Goal: Information Seeking & Learning: Learn about a topic

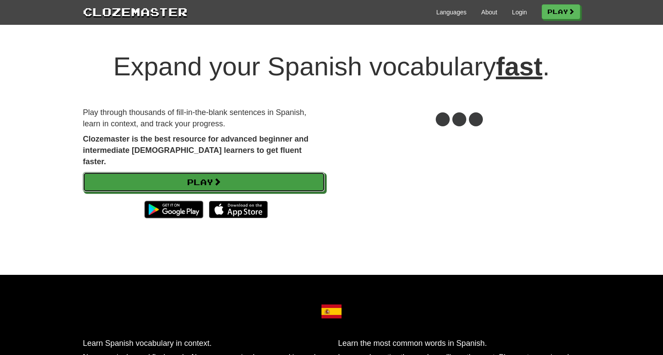
click at [253, 172] on link "Play" at bounding box center [204, 182] width 242 height 20
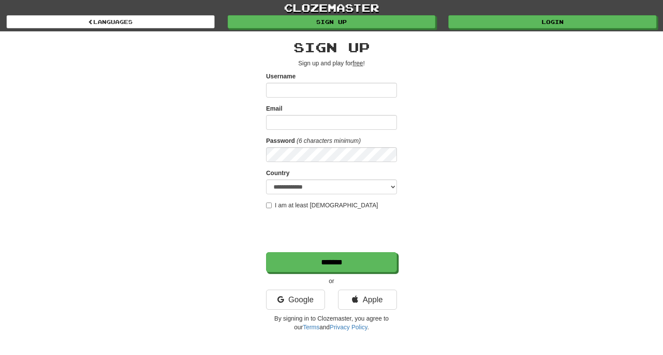
scroll to position [17, 0]
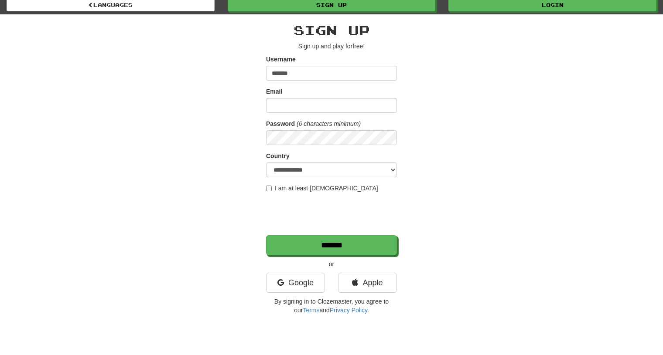
type input "*******"
click at [326, 113] on form "**********" at bounding box center [331, 155] width 131 height 201
click at [321, 109] on input "Email" at bounding box center [331, 105] width 131 height 15
click at [312, 107] on input "**********" at bounding box center [331, 105] width 131 height 15
click at [309, 107] on input "**********" at bounding box center [331, 105] width 131 height 15
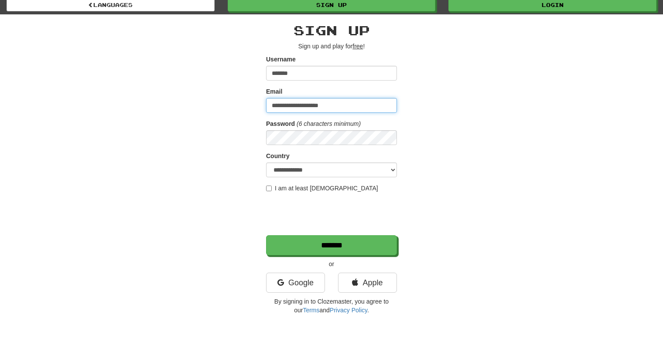
click at [336, 103] on input "**********" at bounding box center [331, 105] width 131 height 15
type input "**********"
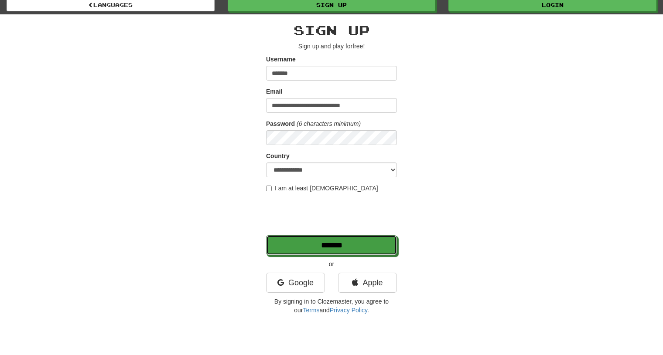
click at [296, 241] on input "*******" at bounding box center [331, 246] width 131 height 20
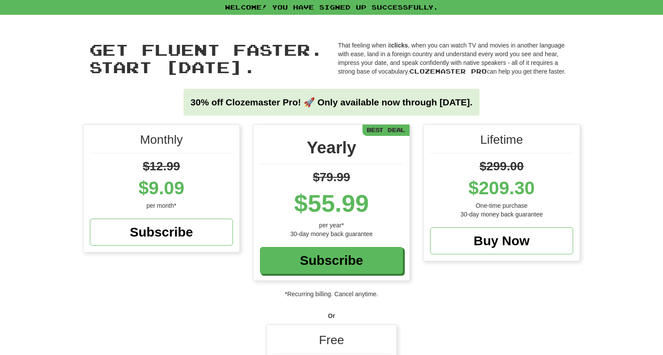
click at [361, 337] on div "Free" at bounding box center [331, 343] width 117 height 22
click at [337, 332] on div "Free" at bounding box center [331, 343] width 117 height 22
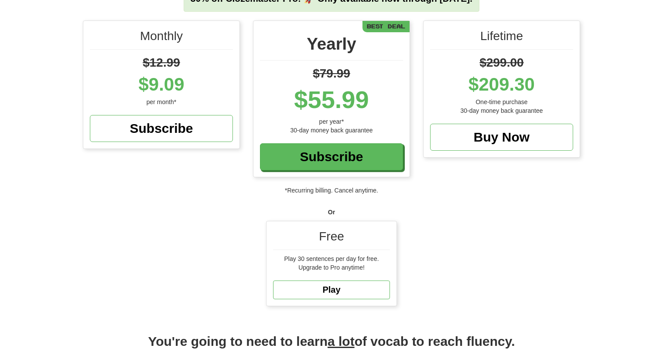
scroll to position [104, 0]
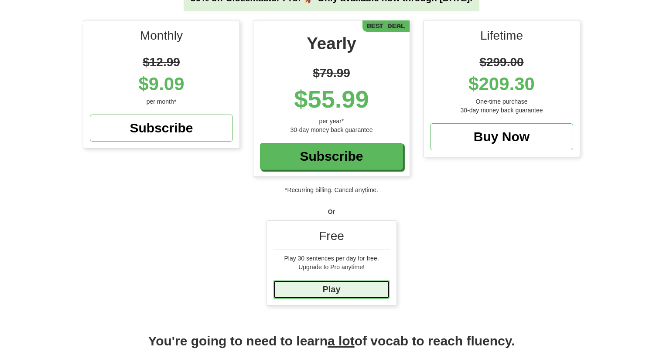
click at [336, 292] on link "Play" at bounding box center [331, 289] width 117 height 19
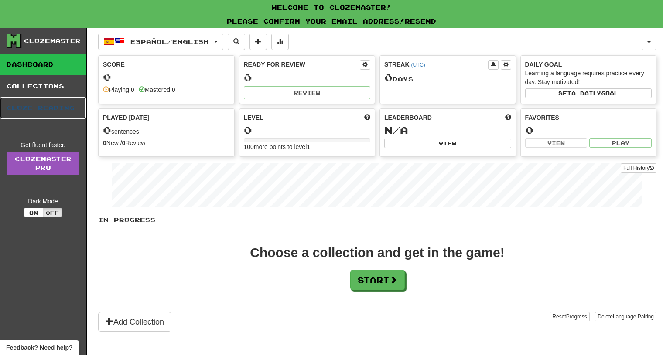
click at [38, 108] on link "Cloze-Reading" at bounding box center [43, 108] width 86 height 22
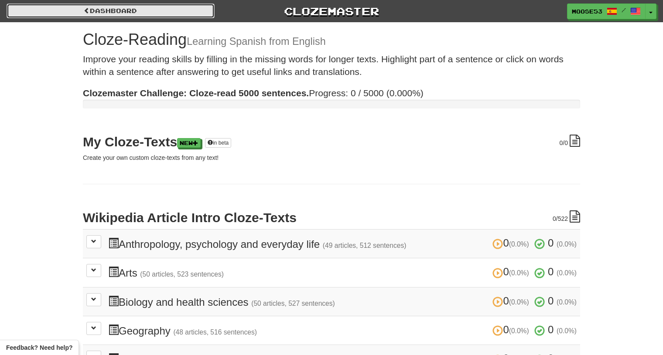
click at [89, 9] on link "Dashboard" at bounding box center [111, 10] width 208 height 15
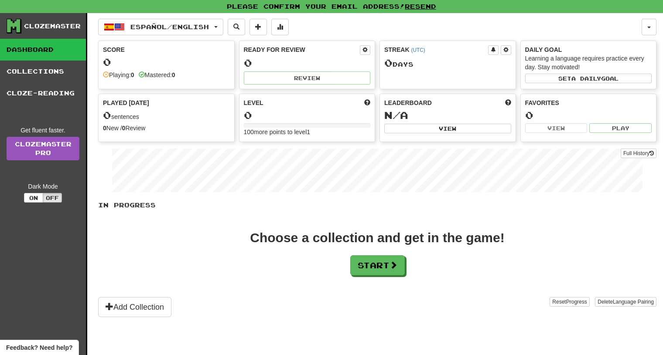
click at [61, 68] on link "Collections" at bounding box center [43, 72] width 86 height 22
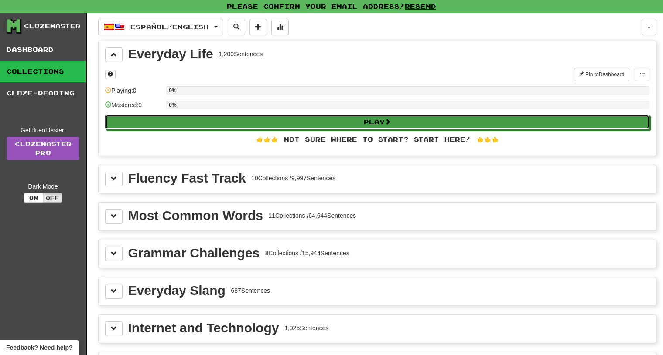
click at [198, 123] on button "Play" at bounding box center [377, 122] width 544 height 15
select select "**"
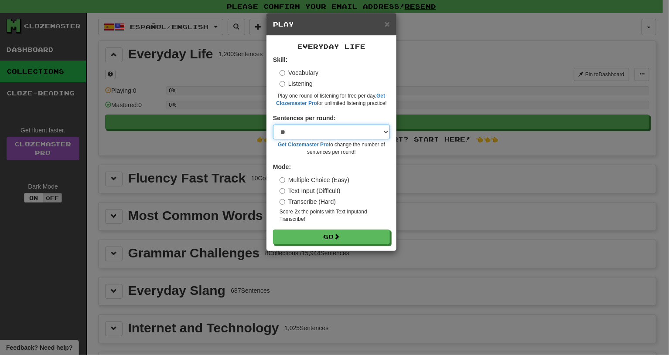
click at [304, 131] on select "* ** ** ** ** ** *** ********" at bounding box center [331, 132] width 117 height 15
click at [273, 125] on select "* ** ** ** ** ** *** ********" at bounding box center [331, 132] width 117 height 15
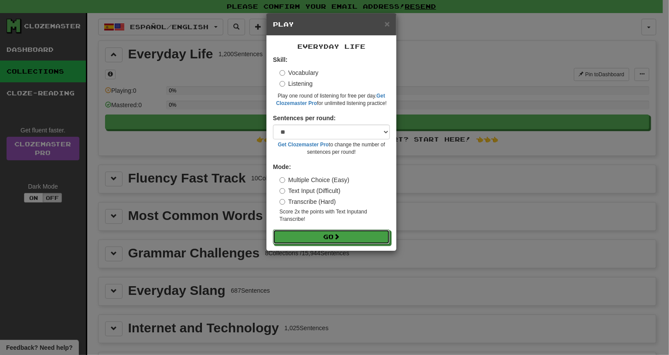
click at [309, 238] on button "Go" at bounding box center [331, 237] width 117 height 15
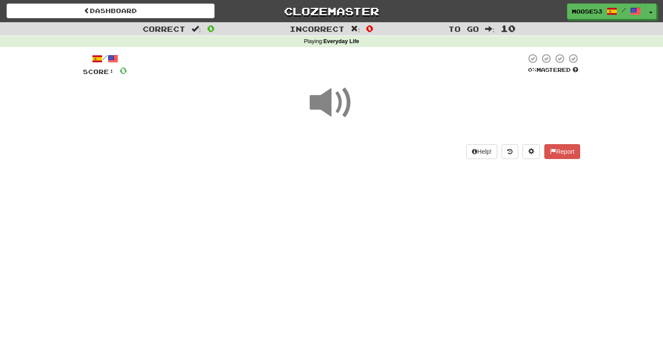
click at [326, 98] on span at bounding box center [332, 103] width 44 height 44
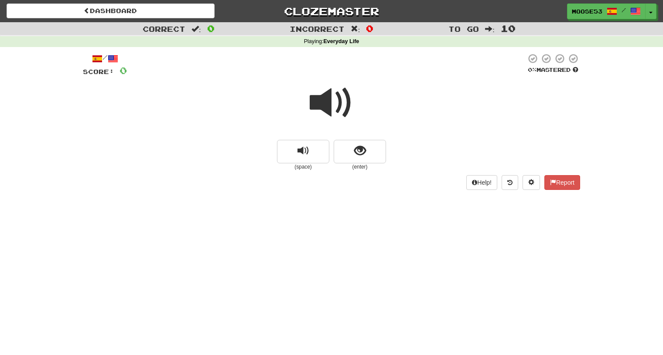
click at [330, 104] on span at bounding box center [332, 103] width 44 height 44
click at [364, 148] on span "show sentence" at bounding box center [360, 151] width 12 height 12
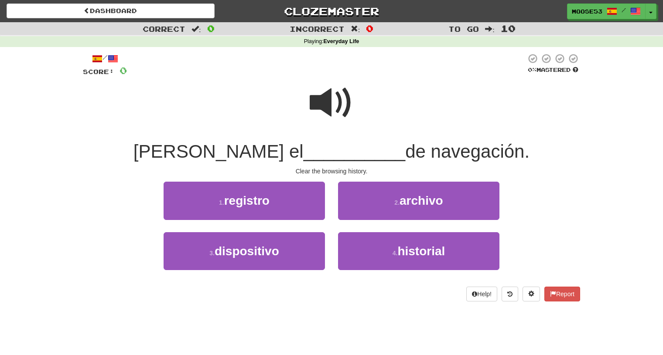
click at [330, 96] on span at bounding box center [332, 103] width 44 height 44
click at [282, 199] on button "1 . registro" at bounding box center [244, 201] width 161 height 38
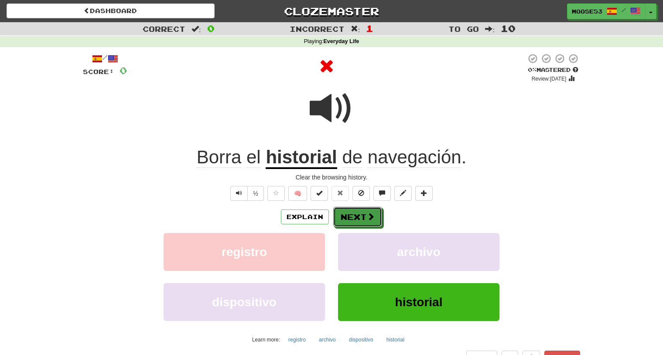
click at [350, 217] on button "Next" at bounding box center [357, 217] width 49 height 20
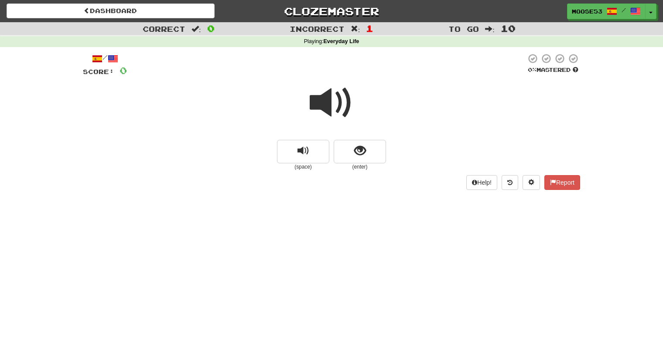
click at [321, 96] on span at bounding box center [332, 103] width 44 height 44
click at [297, 150] on span "replay audio" at bounding box center [303, 151] width 12 height 12
click at [358, 155] on span "show sentence" at bounding box center [360, 151] width 12 height 12
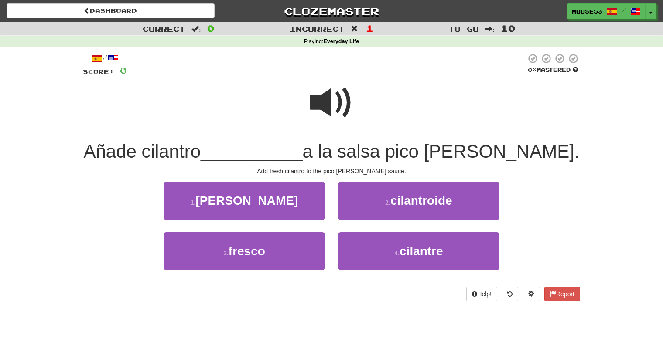
click at [320, 93] on span at bounding box center [332, 103] width 44 height 44
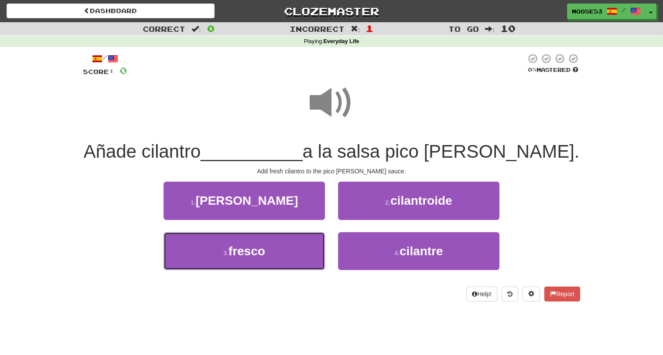
click at [255, 257] on span "fresco" at bounding box center [247, 252] width 37 height 14
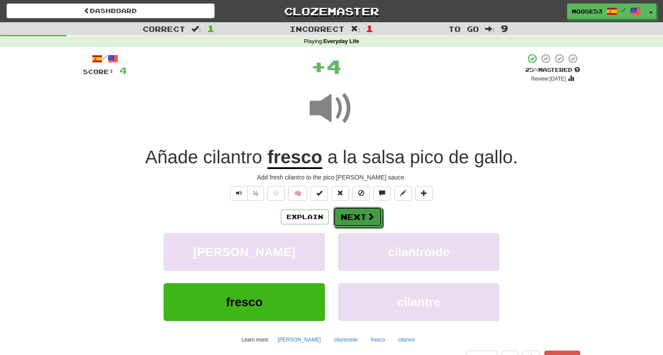
click at [350, 220] on button "Next" at bounding box center [357, 217] width 49 height 20
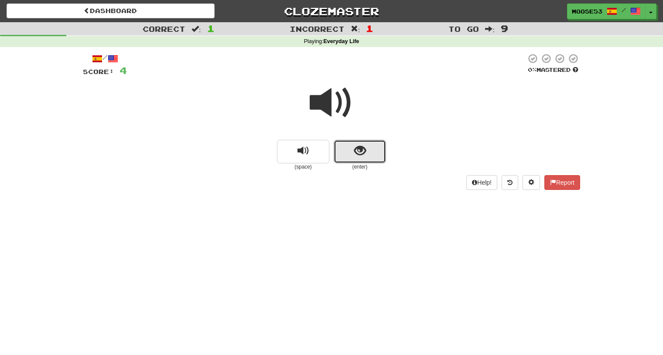
click at [352, 141] on button "show sentence" at bounding box center [360, 152] width 52 height 24
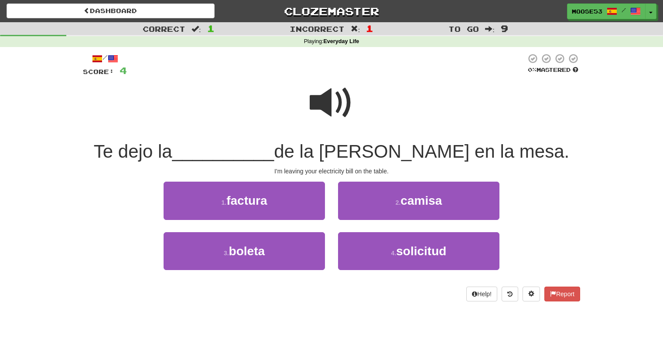
click at [333, 98] on span at bounding box center [332, 103] width 44 height 44
click at [248, 202] on span "factura" at bounding box center [246, 201] width 41 height 14
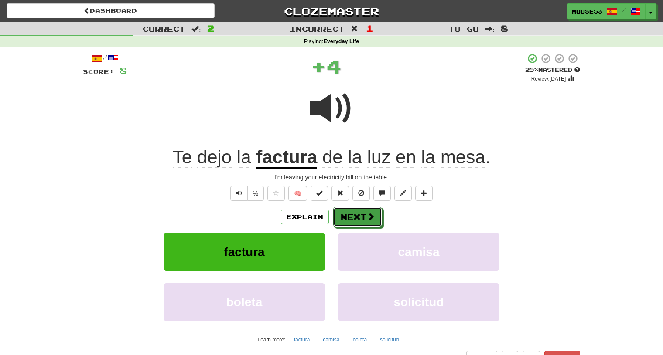
click at [360, 220] on button "Next" at bounding box center [357, 217] width 49 height 20
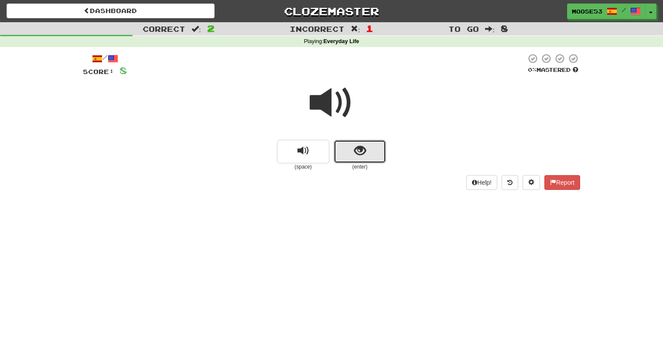
click at [352, 149] on button "show sentence" at bounding box center [360, 152] width 52 height 24
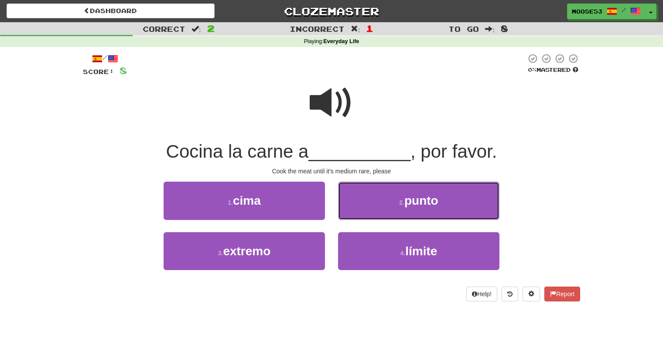
click at [366, 208] on button "2 . punto" at bounding box center [418, 201] width 161 height 38
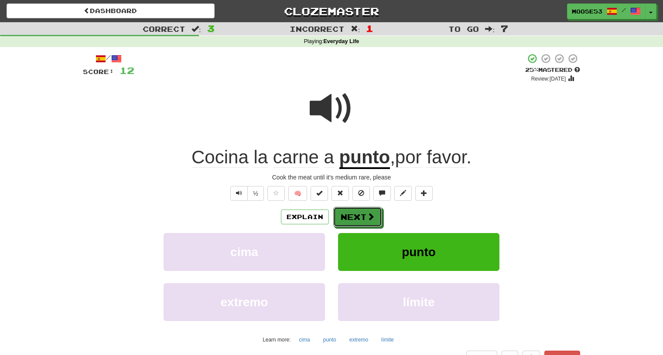
click at [358, 223] on button "Next" at bounding box center [357, 217] width 49 height 20
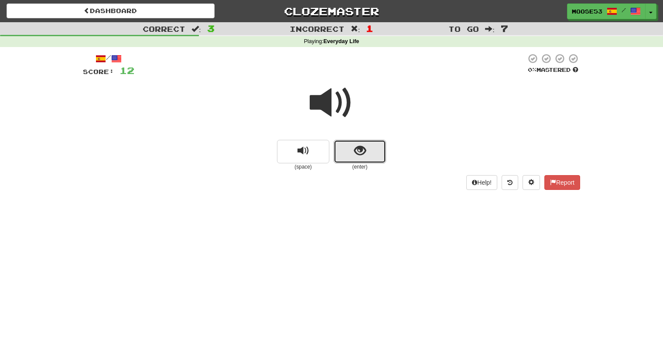
click at [342, 146] on button "show sentence" at bounding box center [360, 152] width 52 height 24
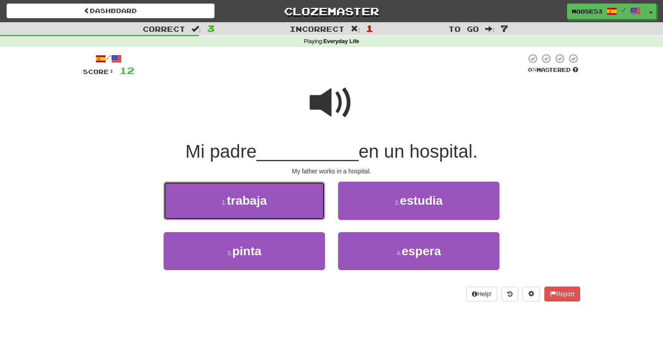
click at [263, 197] on span "trabaja" at bounding box center [247, 201] width 40 height 14
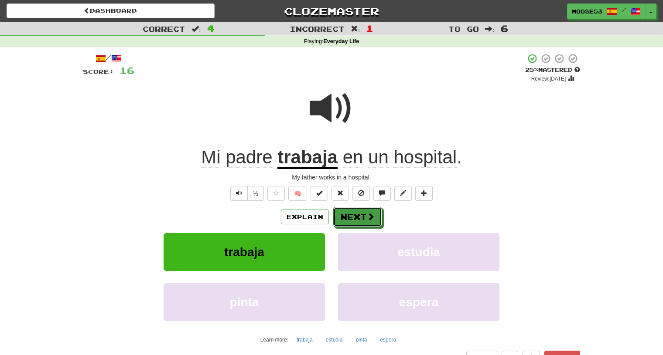
click at [364, 218] on button "Next" at bounding box center [357, 217] width 49 height 20
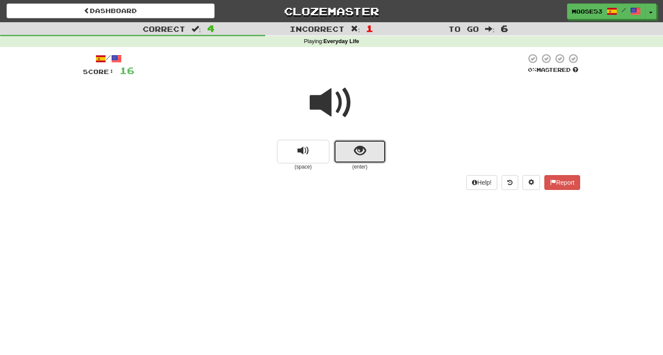
click at [353, 145] on button "show sentence" at bounding box center [360, 152] width 52 height 24
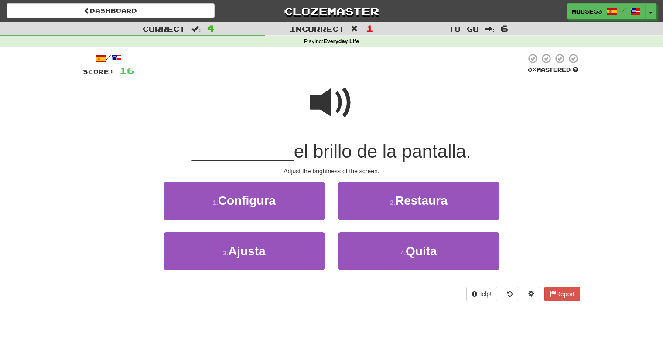
click at [322, 102] on span at bounding box center [332, 103] width 44 height 44
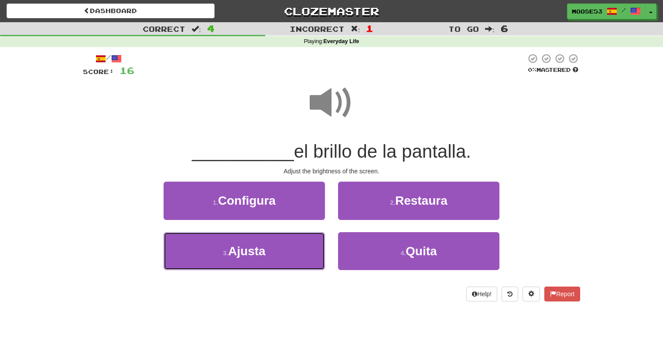
click at [258, 251] on span "Ajusta" at bounding box center [247, 252] width 38 height 14
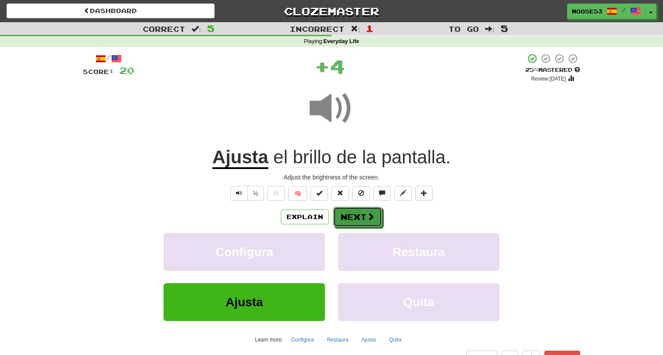
click at [359, 214] on button "Next" at bounding box center [357, 217] width 49 height 20
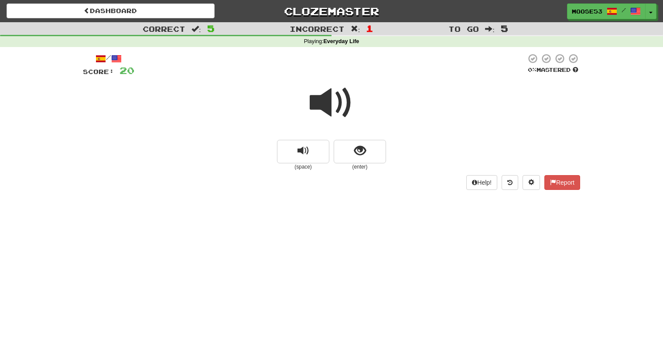
click at [336, 95] on span at bounding box center [332, 103] width 44 height 44
click at [344, 145] on button "show sentence" at bounding box center [360, 152] width 52 height 24
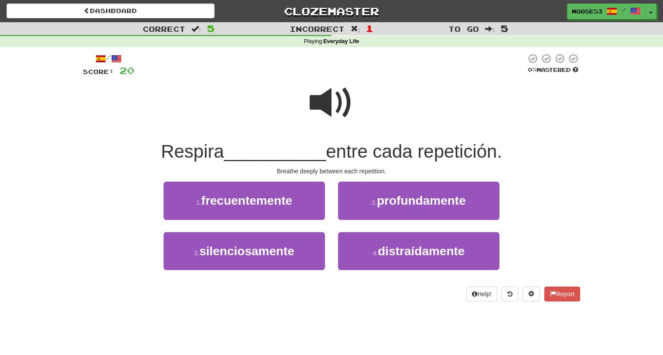
click at [329, 113] on span at bounding box center [332, 103] width 44 height 44
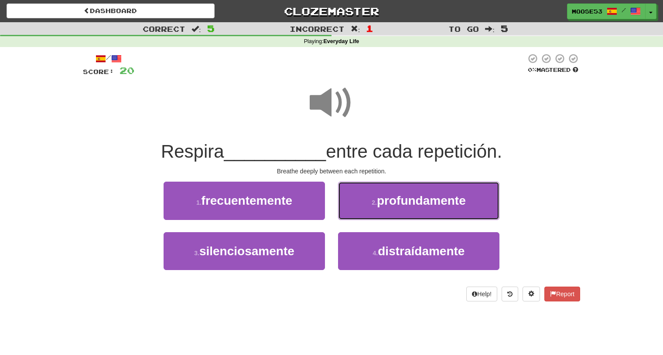
click at [371, 198] on button "2 . profundamente" at bounding box center [418, 201] width 161 height 38
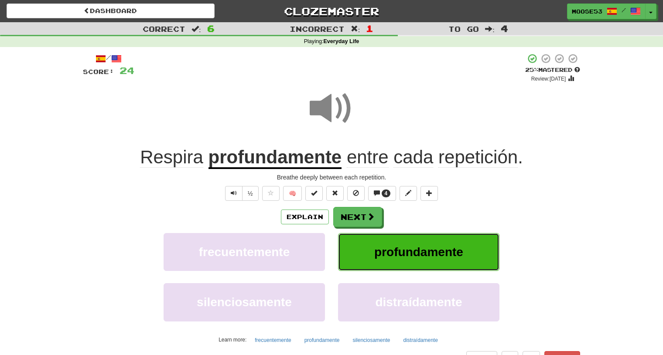
click at [406, 260] on button "profundamente" at bounding box center [418, 252] width 161 height 38
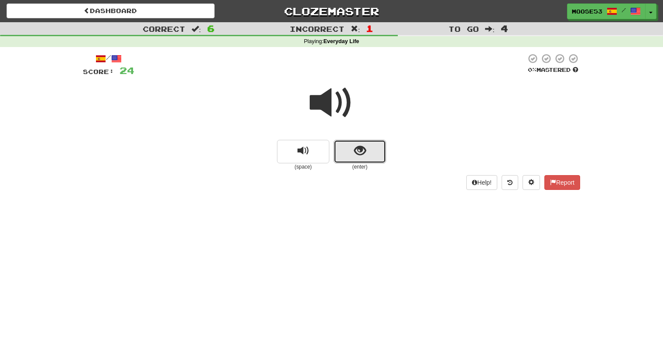
click at [350, 157] on button "show sentence" at bounding box center [360, 152] width 52 height 24
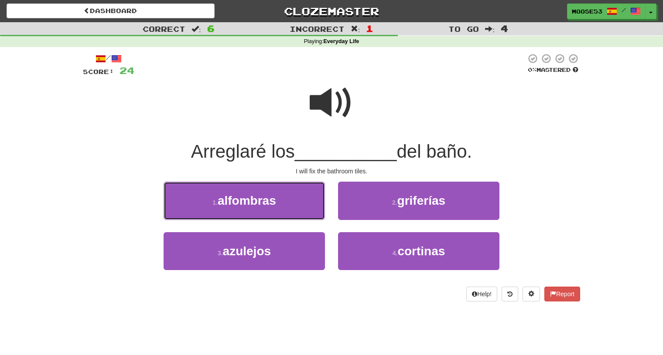
click at [276, 194] on span "alfombras" at bounding box center [247, 201] width 58 height 14
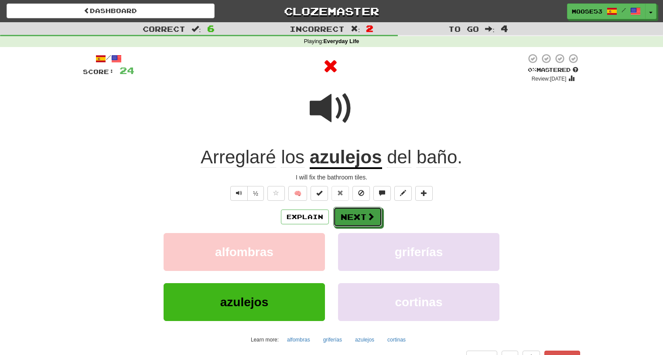
click at [356, 219] on button "Next" at bounding box center [357, 217] width 49 height 20
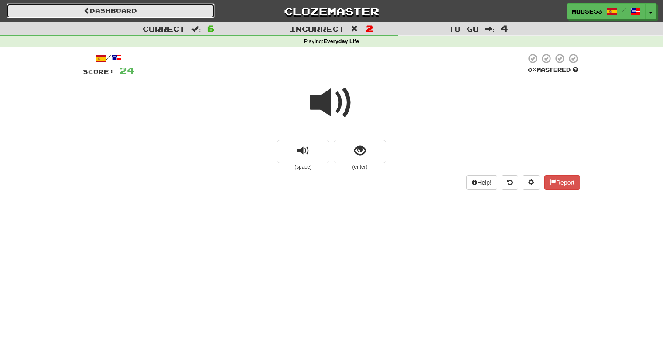
click at [77, 7] on link "Dashboard" at bounding box center [111, 10] width 208 height 15
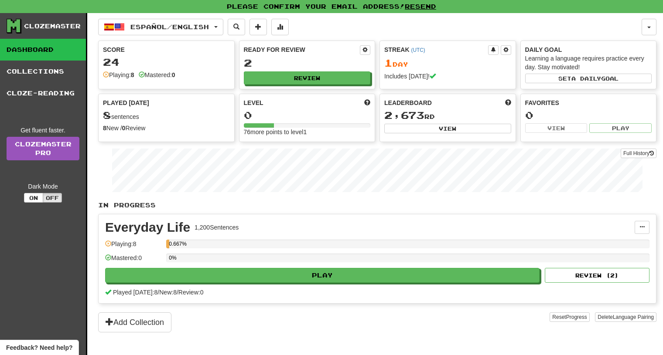
click at [131, 101] on span "Played [DATE]" at bounding box center [126, 103] width 46 height 9
click at [417, 106] on span "Leaderboard" at bounding box center [408, 103] width 48 height 9
click at [54, 70] on link "Collections" at bounding box center [43, 72] width 86 height 22
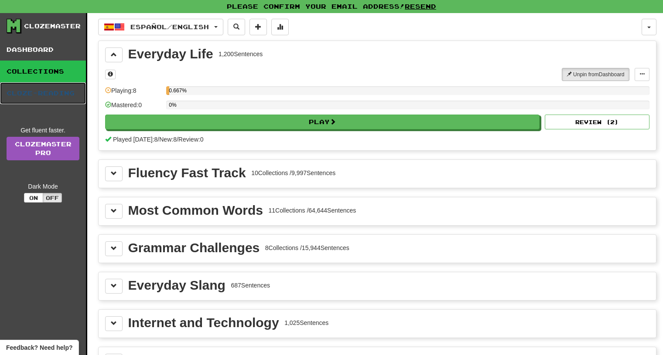
click at [38, 96] on link "Cloze-Reading" at bounding box center [43, 93] width 86 height 22
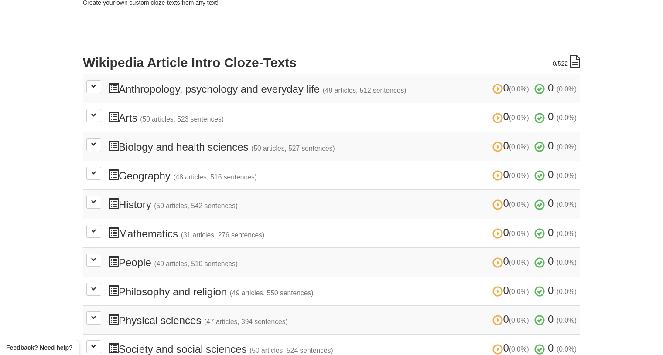
scroll to position [157, 0]
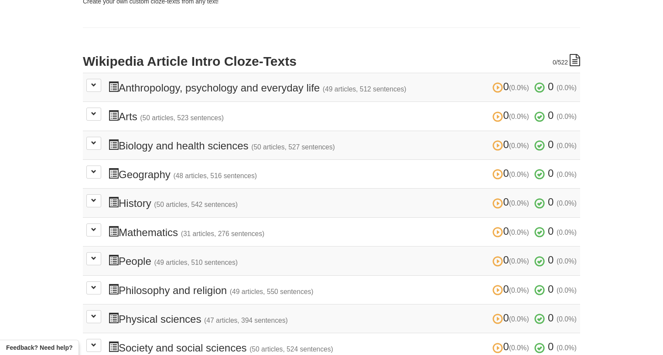
click at [238, 233] on small "(31 articles, 276 sentences)" at bounding box center [223, 233] width 84 height 7
click at [95, 227] on span at bounding box center [93, 229] width 5 height 5
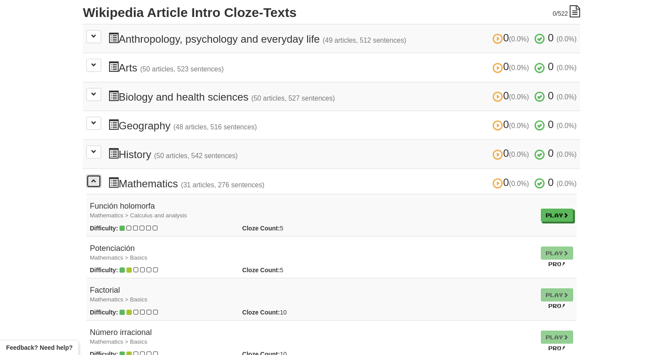
scroll to position [229, 0]
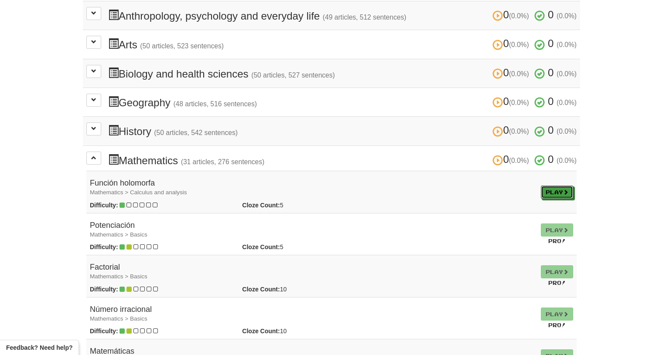
click at [559, 188] on link "Play" at bounding box center [557, 192] width 32 height 13
